Goal: Task Accomplishment & Management: Manage account settings

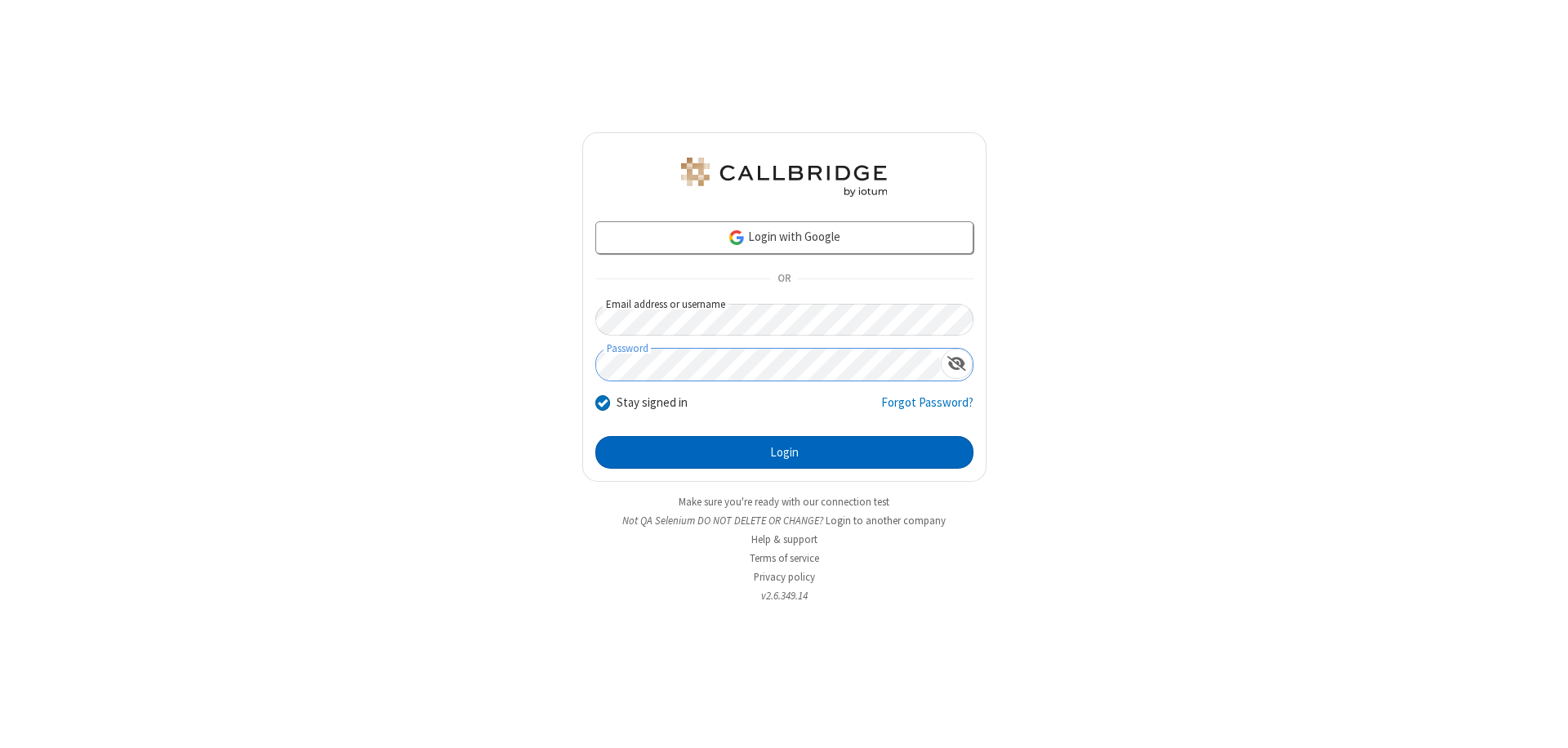
click at [784, 453] on button "Login" at bounding box center [785, 453] width 378 height 33
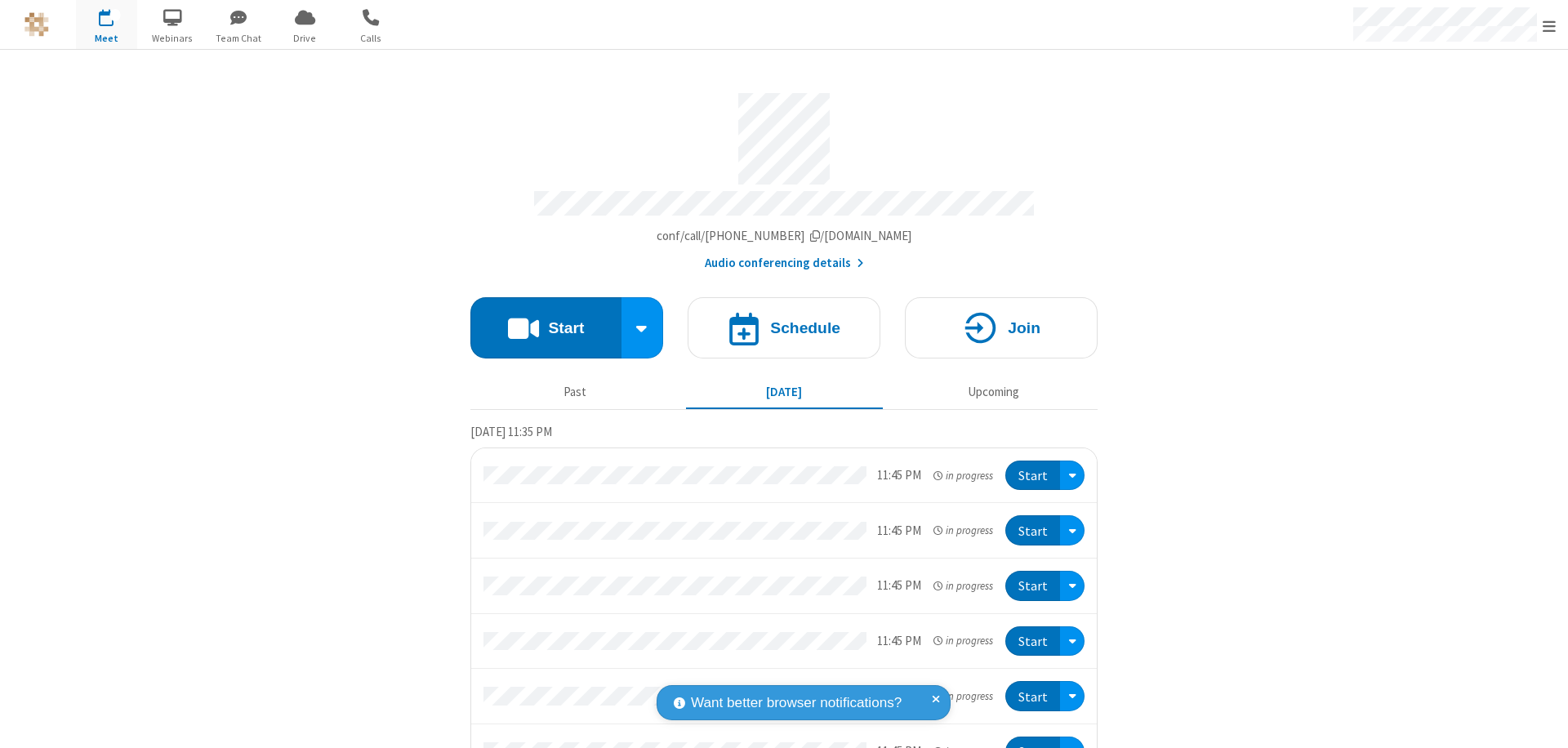
click at [1549, 25] on span "Open menu" at bounding box center [1549, 26] width 13 height 16
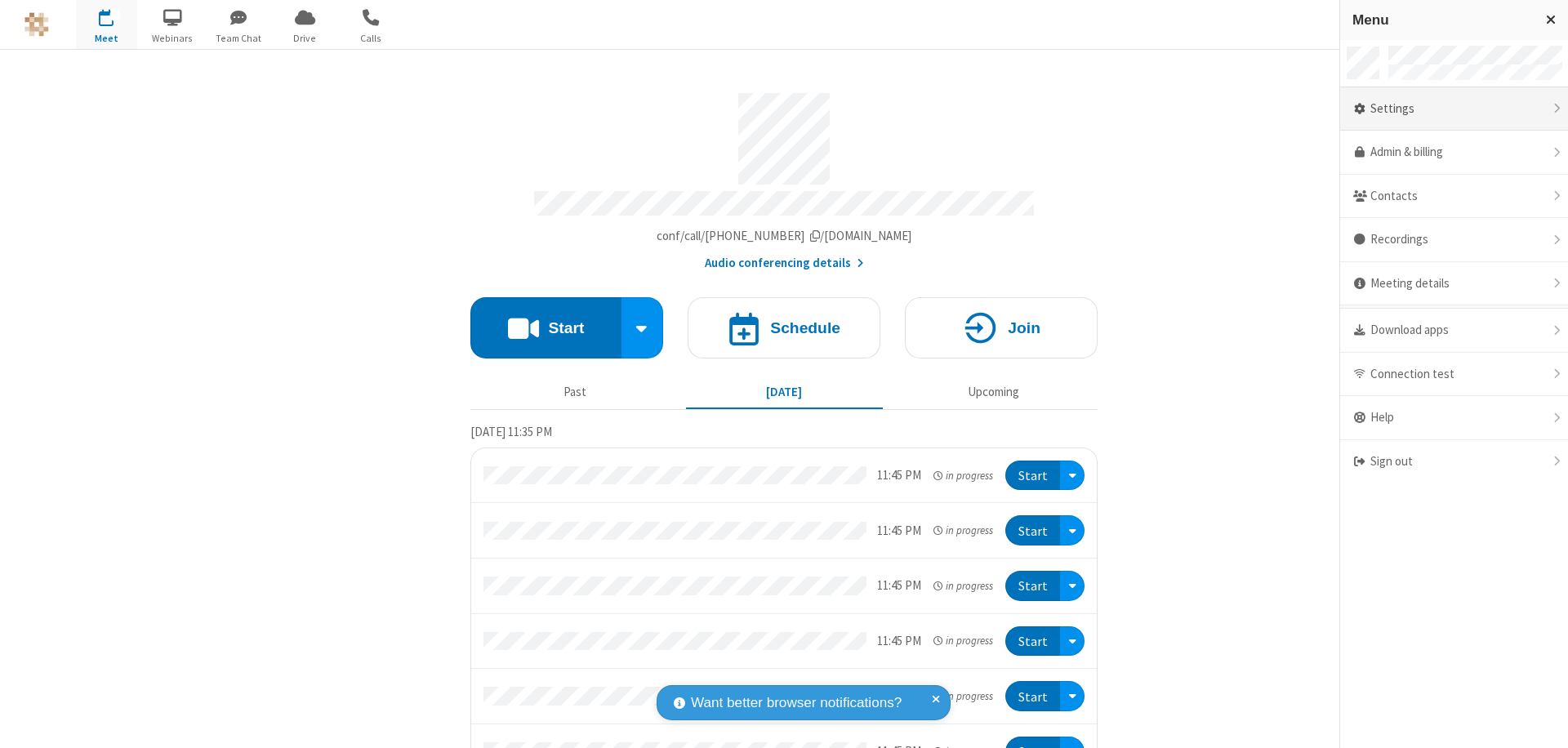
click at [1454, 109] on div "Settings" at bounding box center [1454, 109] width 228 height 44
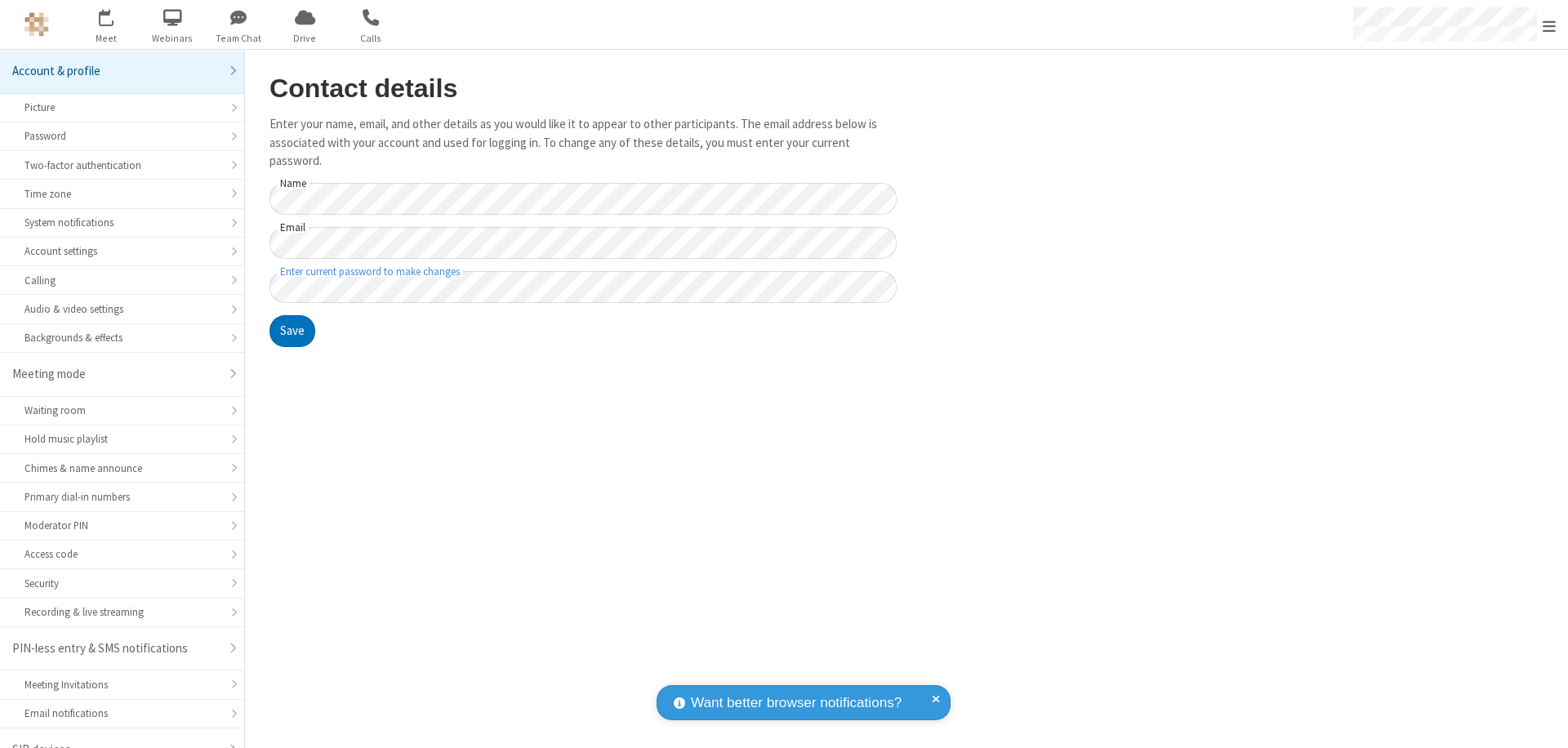
scroll to position [23, 0]
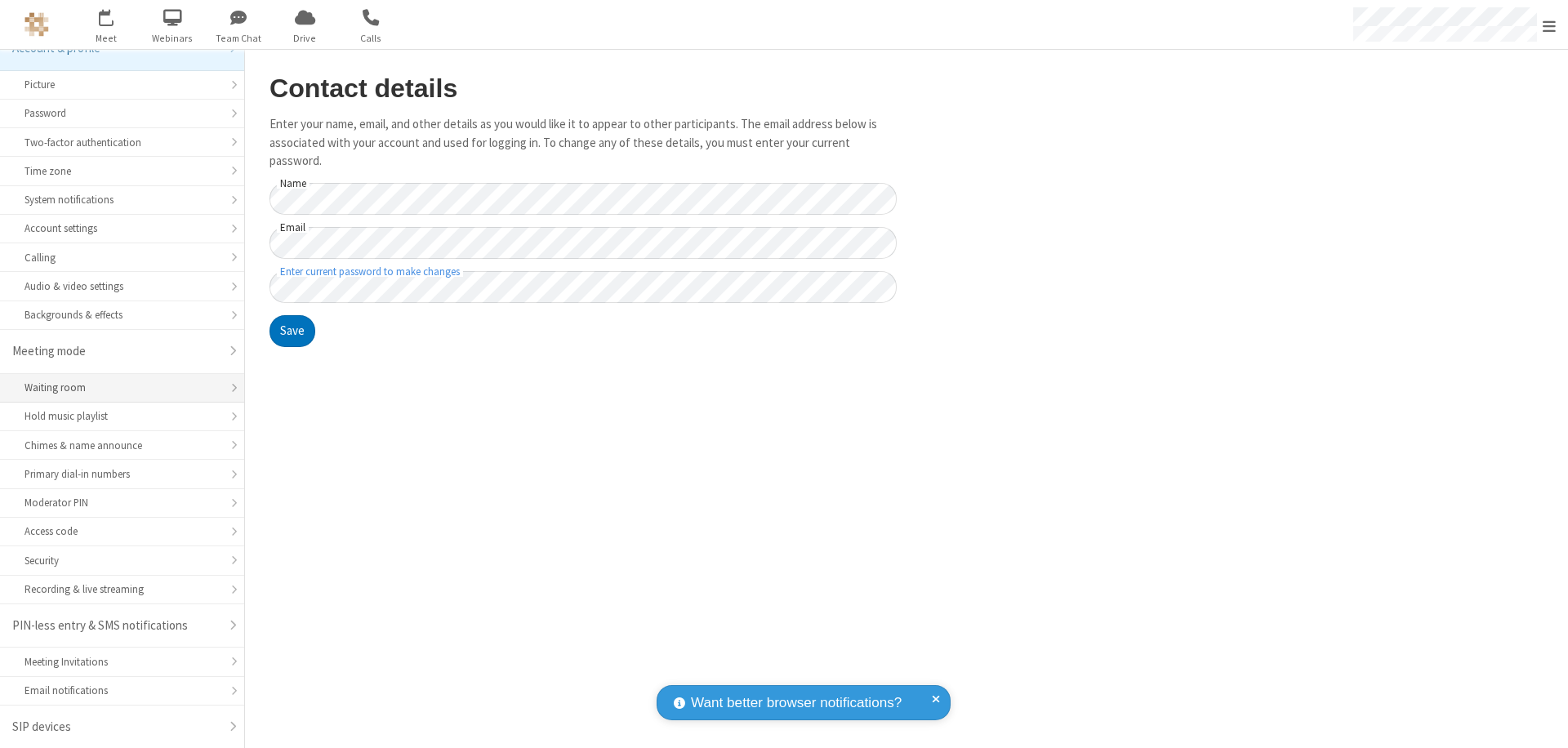
click at [116, 388] on div "Waiting room" at bounding box center [122, 387] width 196 height 16
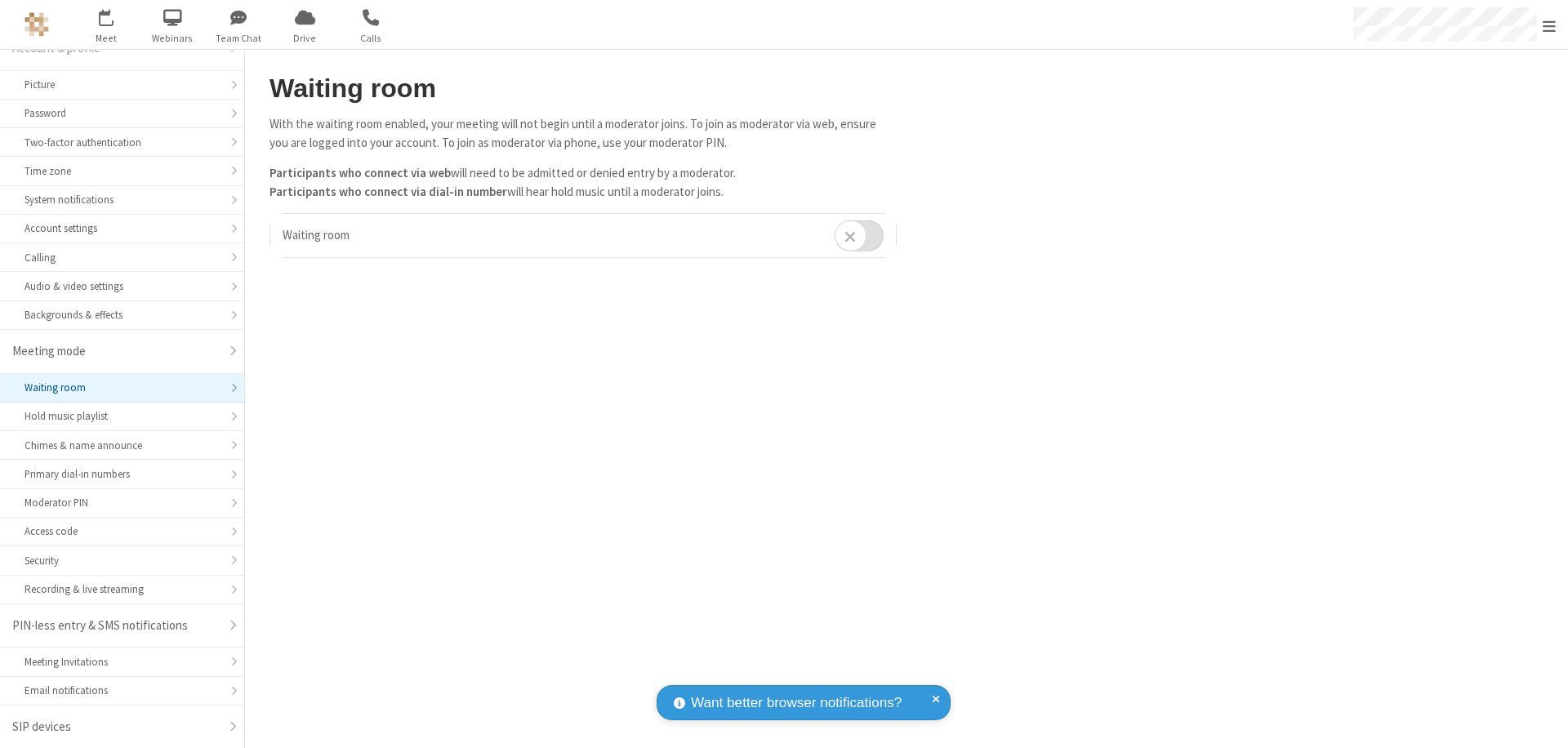
click at [860, 235] on input "checkbox" at bounding box center [860, 235] width 49 height 32
checkbox input "true"
click at [1549, 25] on span "Open menu" at bounding box center [1549, 26] width 13 height 16
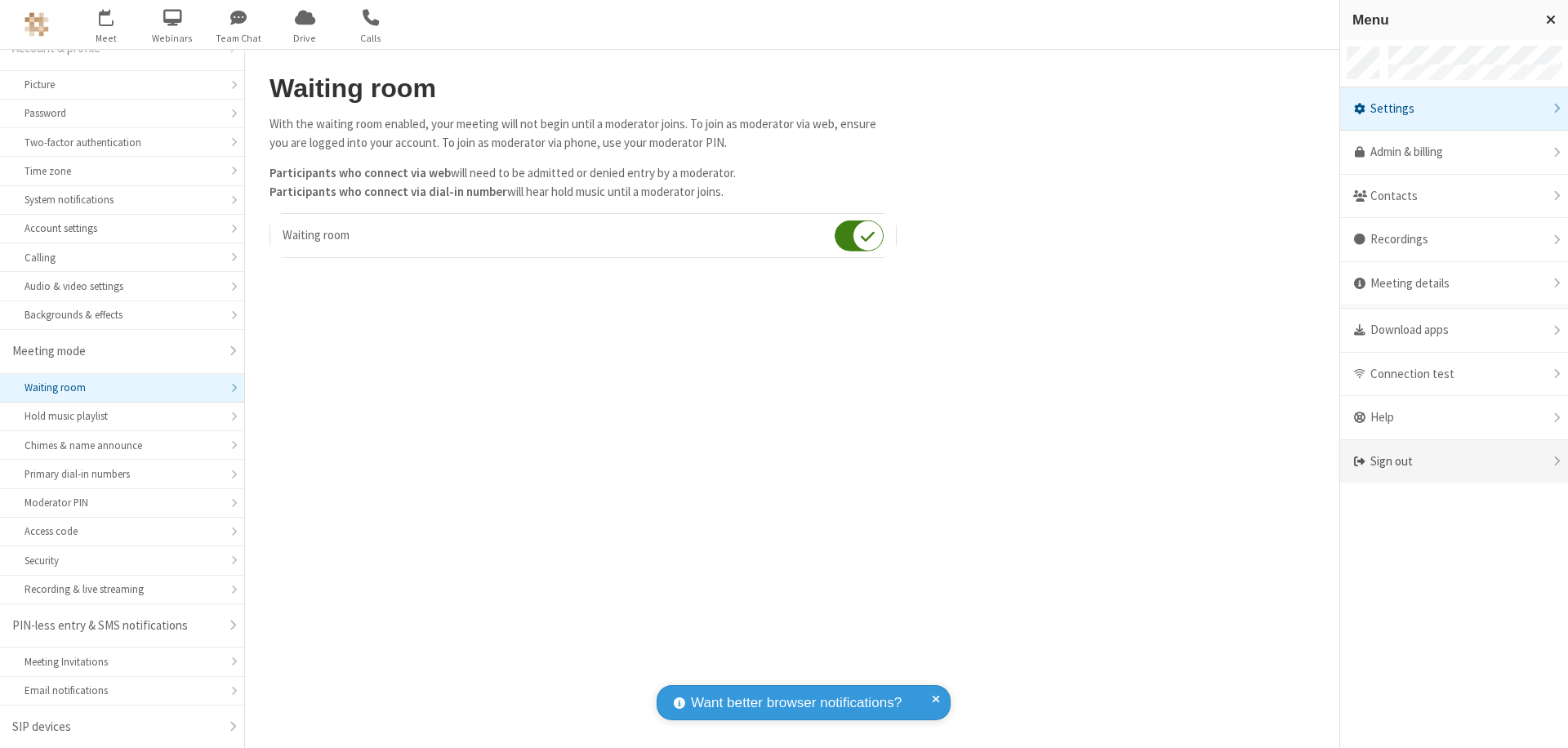
click at [1454, 462] on div "Sign out" at bounding box center [1454, 462] width 228 height 44
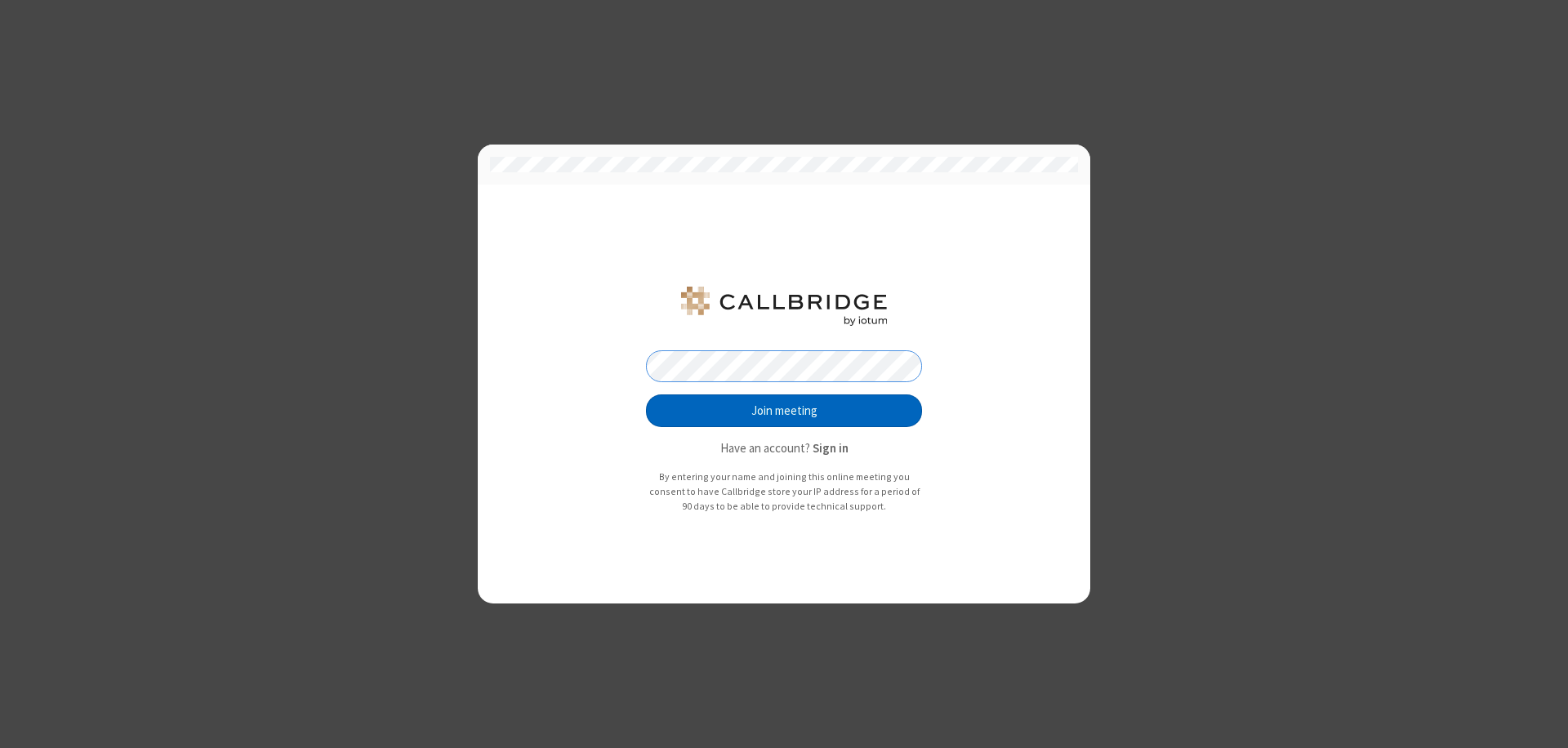
click at [784, 411] on button "Join meeting" at bounding box center [784, 411] width 276 height 33
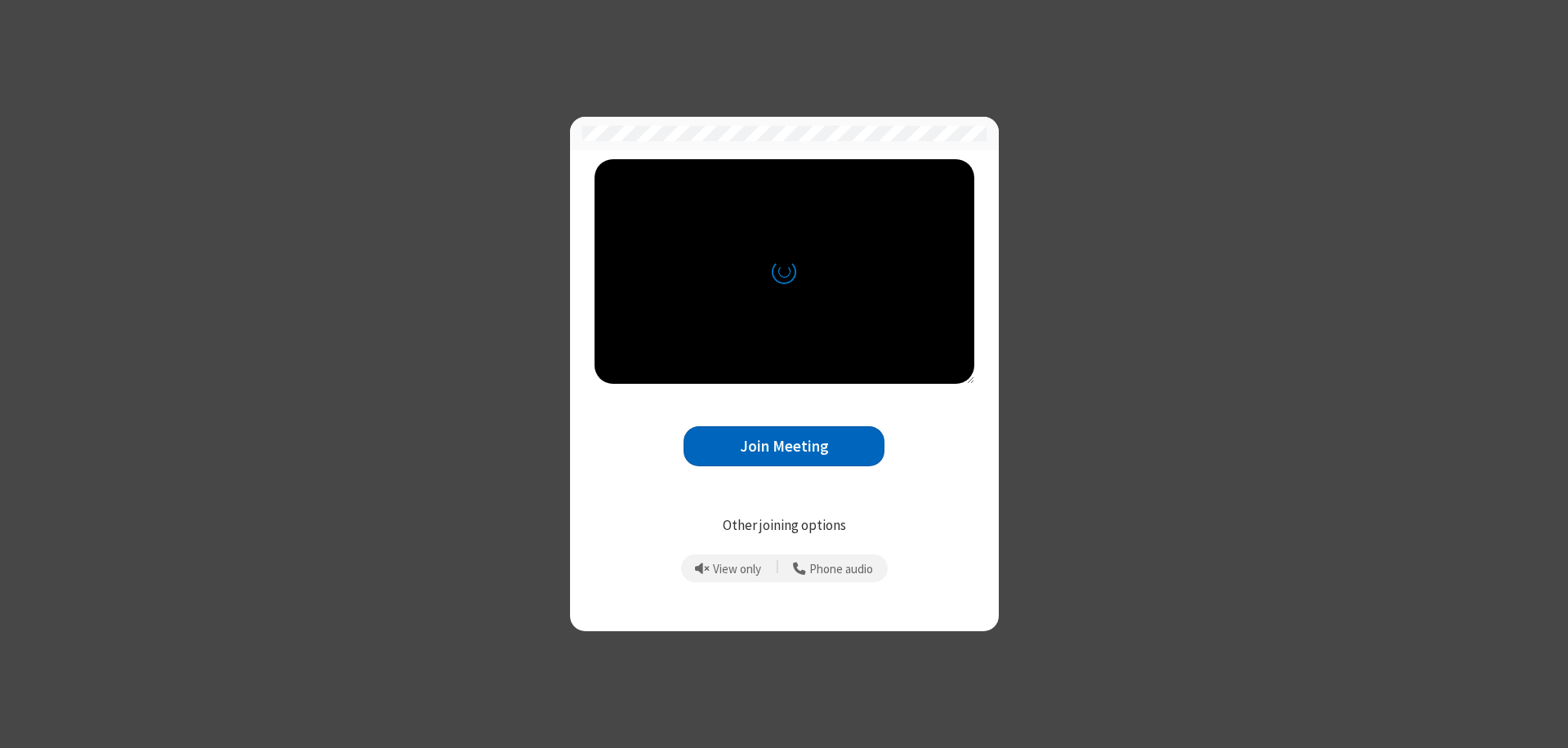
click at [784, 446] on button "Join Meeting" at bounding box center [784, 446] width 201 height 40
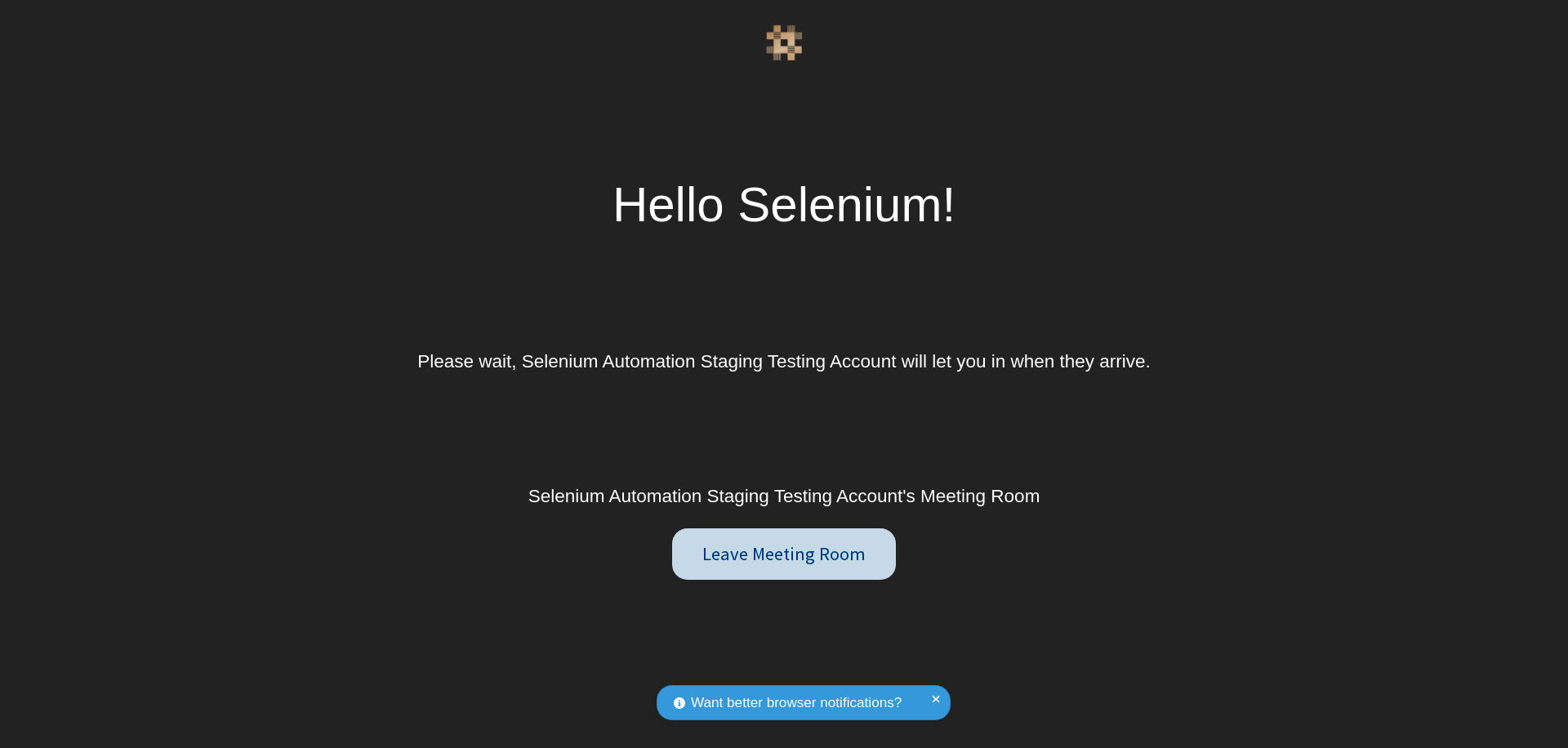
click at [783, 554] on button "Leave Meeting Room" at bounding box center [783, 555] width 223 height 53
